Goal: Find contact information: Find contact information

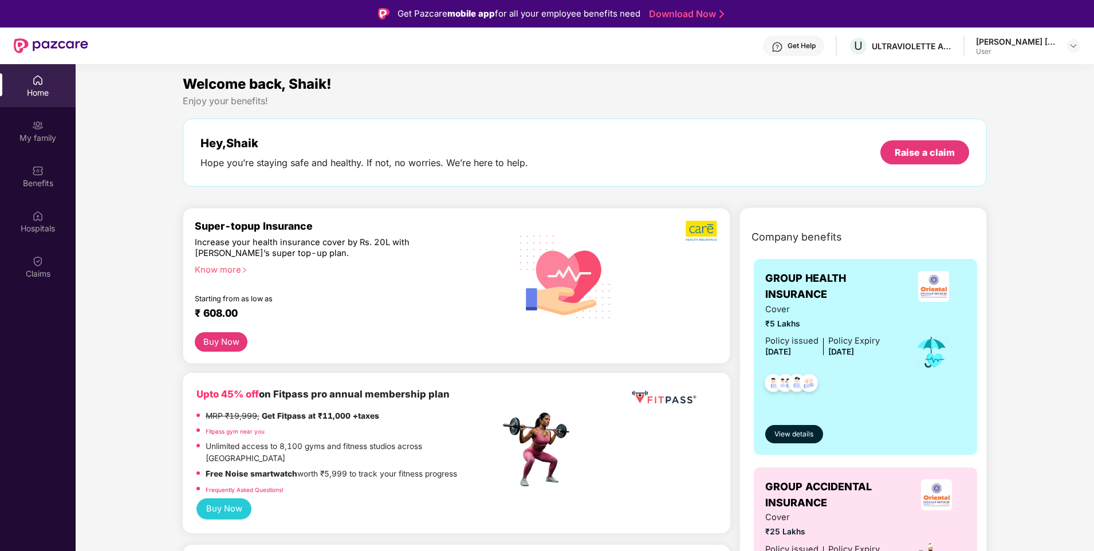
click at [798, 46] on div "Get Help" at bounding box center [801, 45] width 28 height 9
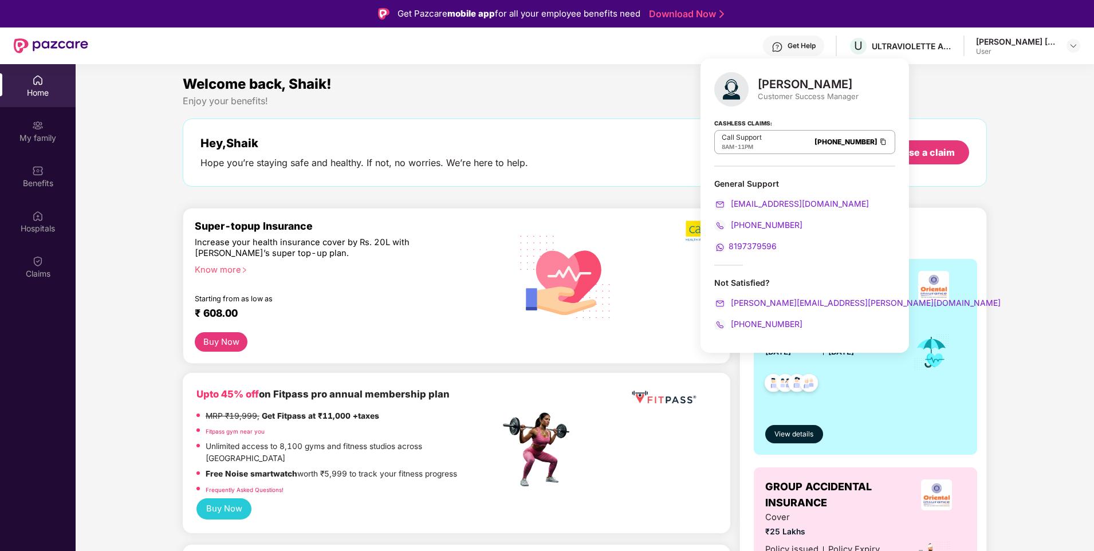
click at [747, 247] on span "8197379596" at bounding box center [752, 246] width 48 height 10
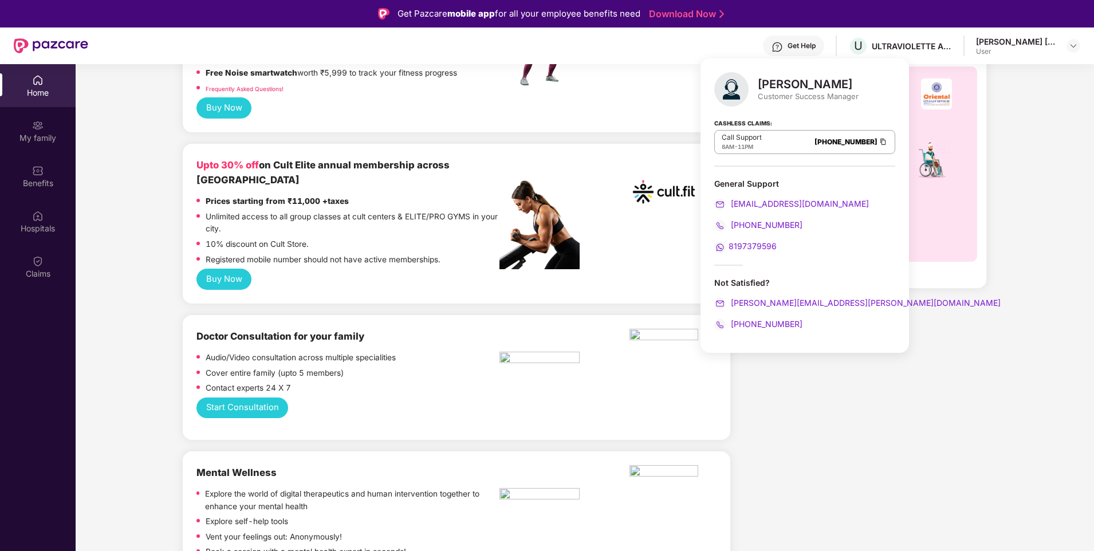
scroll to position [344, 0]
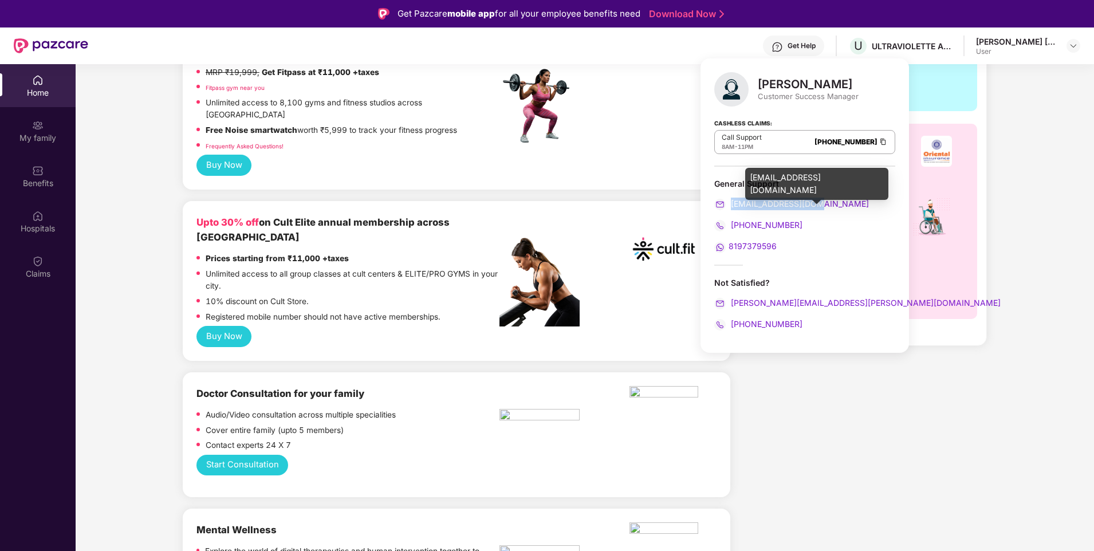
drag, startPoint x: 817, startPoint y: 205, endPoint x: 732, endPoint y: 206, distance: 85.3
click at [732, 206] on div "[EMAIL_ADDRESS][DOMAIN_NAME]" at bounding box center [804, 204] width 181 height 13
drag, startPoint x: 732, startPoint y: 206, endPoint x: 767, endPoint y: 205, distance: 34.9
copy span "[EMAIL_ADDRESS][DOMAIN_NAME]"
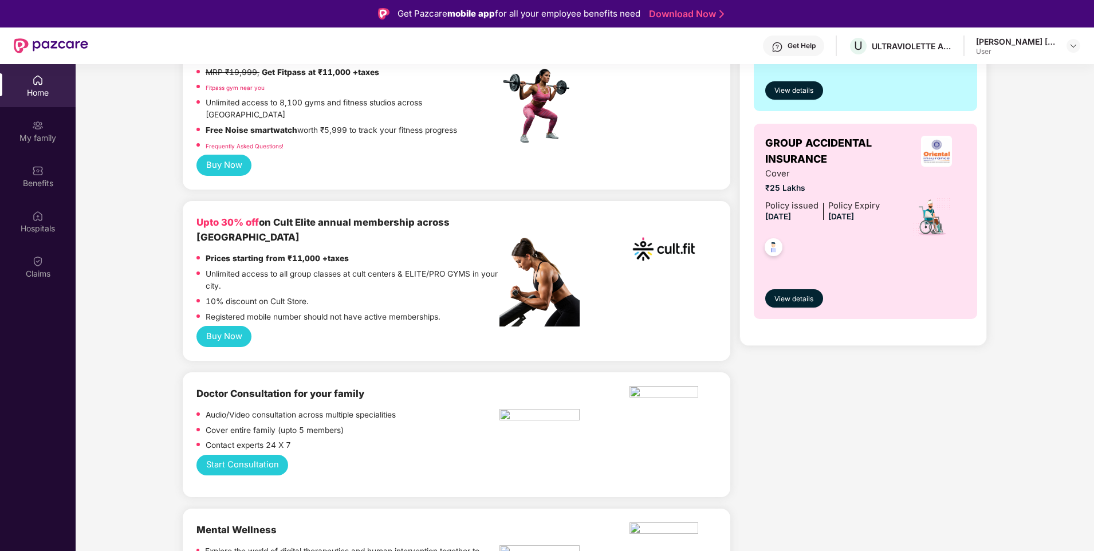
click at [318, 326] on div "Buy Now" at bounding box center [456, 336] width 520 height 21
click at [234, 326] on button "Buy Now" at bounding box center [223, 336] width 55 height 21
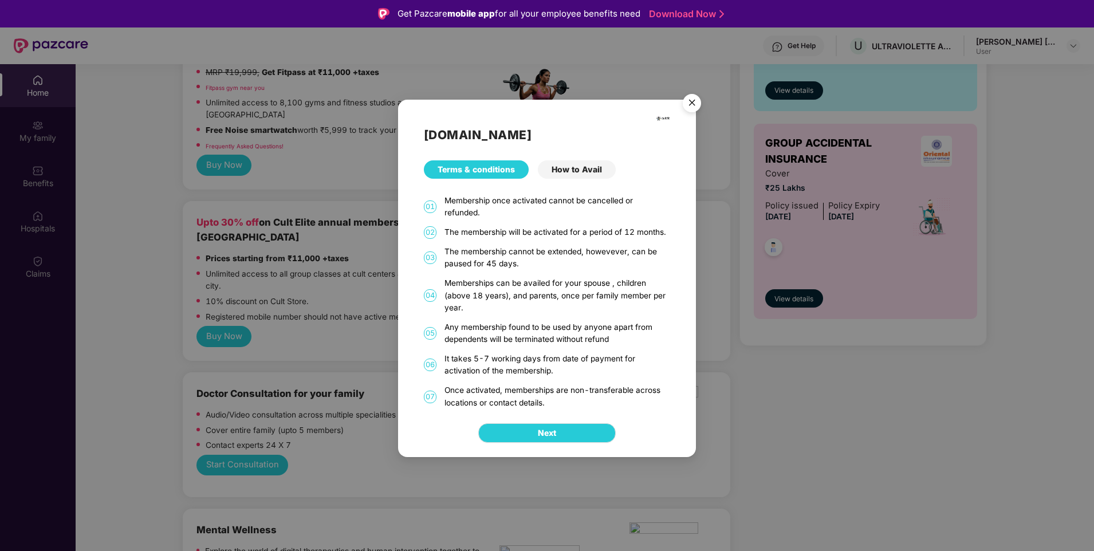
click at [573, 171] on div "How to Avail" at bounding box center [577, 169] width 78 height 18
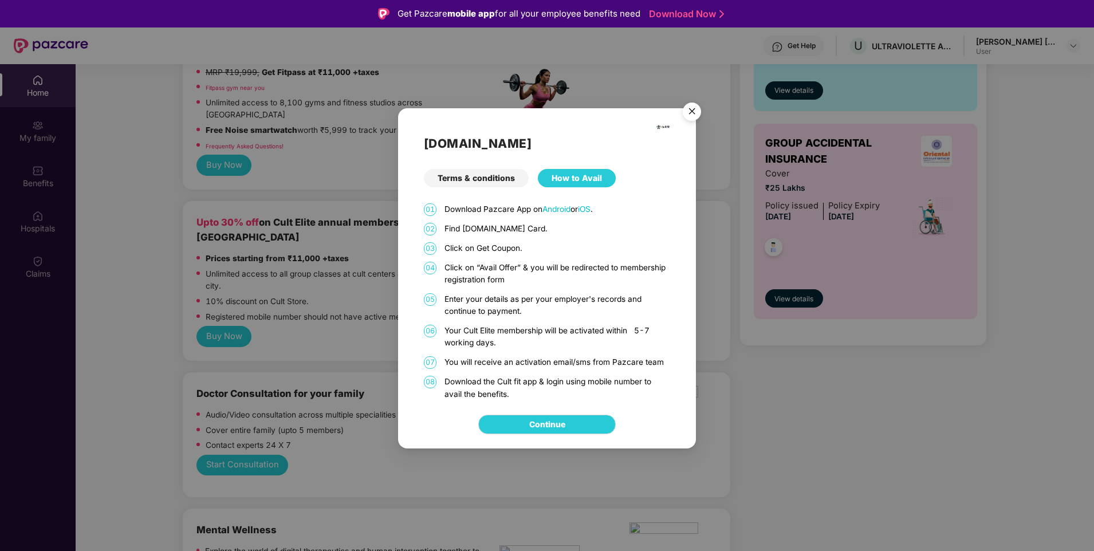
click at [687, 111] on img "Close" at bounding box center [692, 113] width 32 height 32
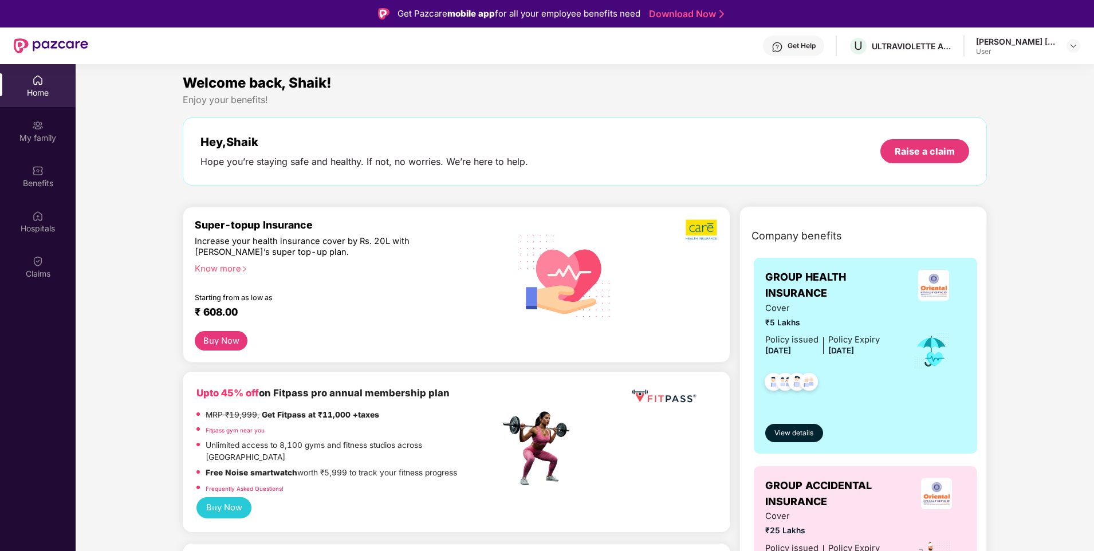
scroll to position [0, 0]
